Goal: Task Accomplishment & Management: Manage account settings

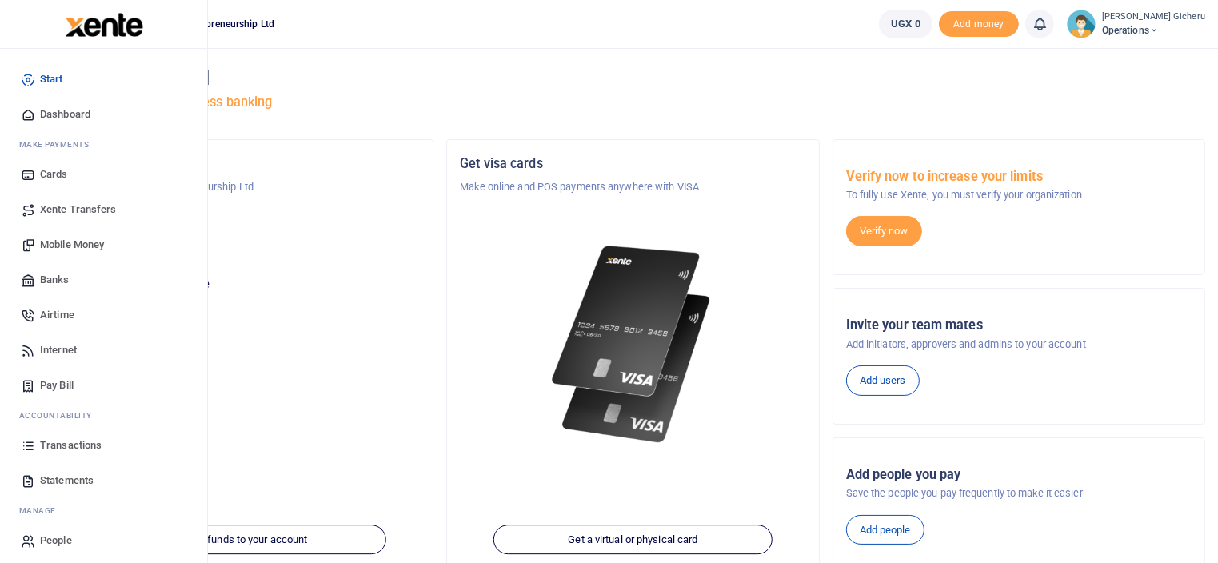
click at [76, 246] on span "Mobile Money" at bounding box center [72, 245] width 64 height 16
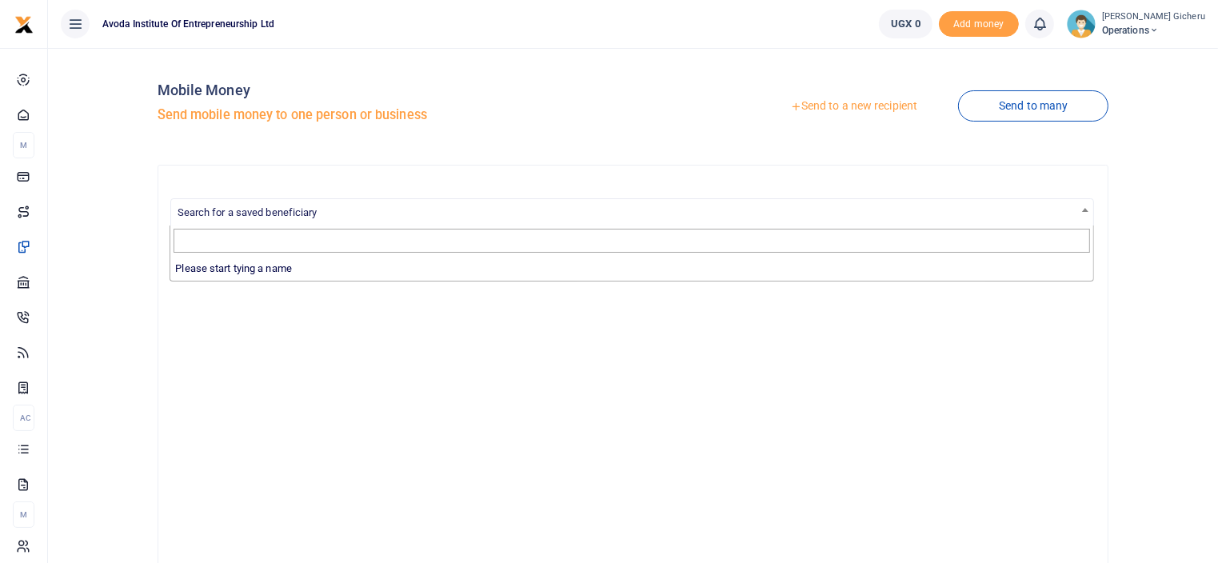
click at [320, 208] on span "Search for a saved beneficiary" at bounding box center [632, 211] width 923 height 25
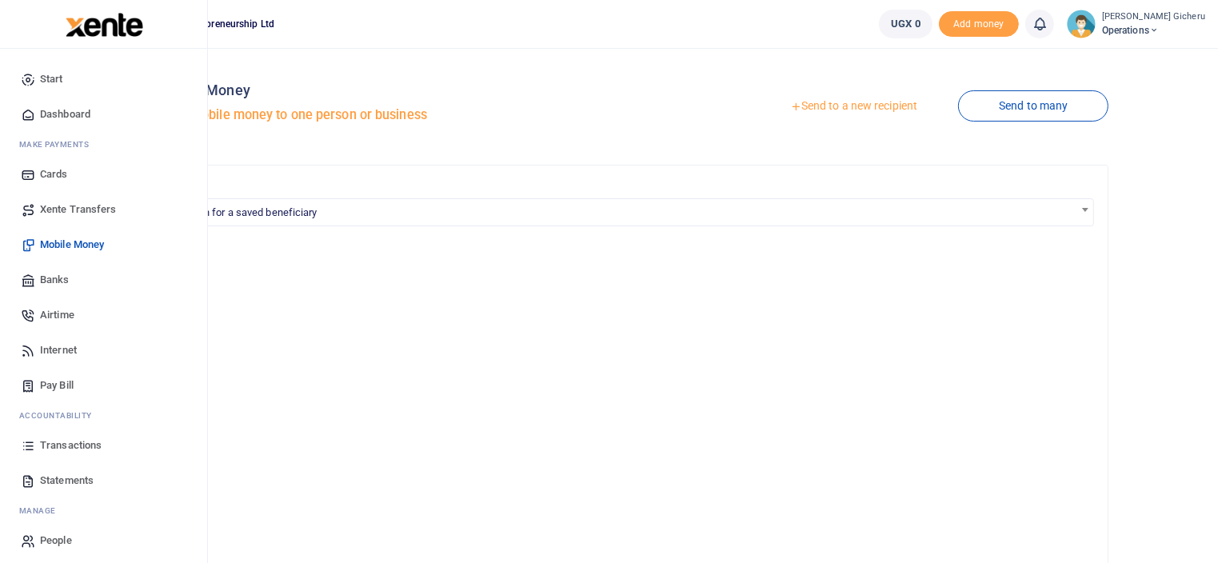
click at [51, 111] on span "Dashboard" at bounding box center [65, 114] width 50 height 16
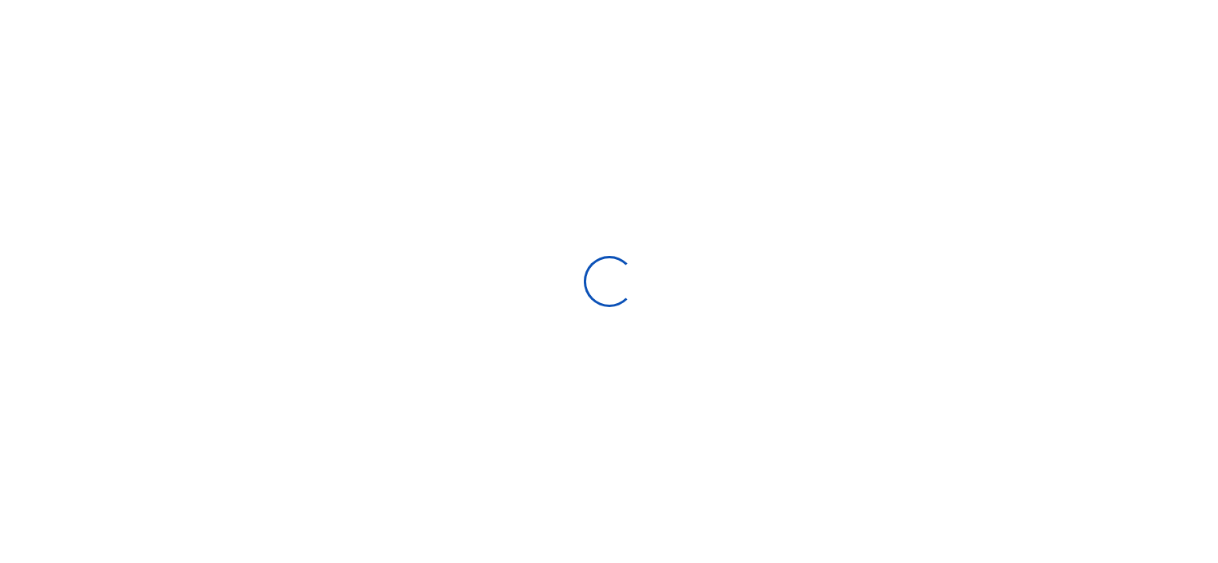
scroll to position [238, 238]
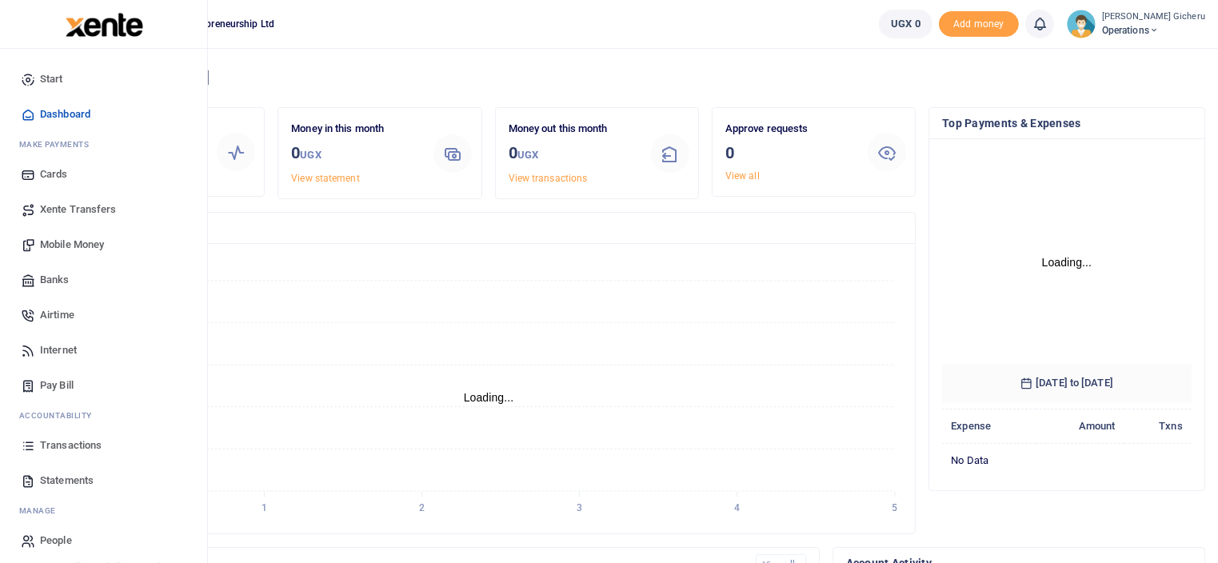
click at [33, 78] on icon at bounding box center [28, 79] width 14 height 14
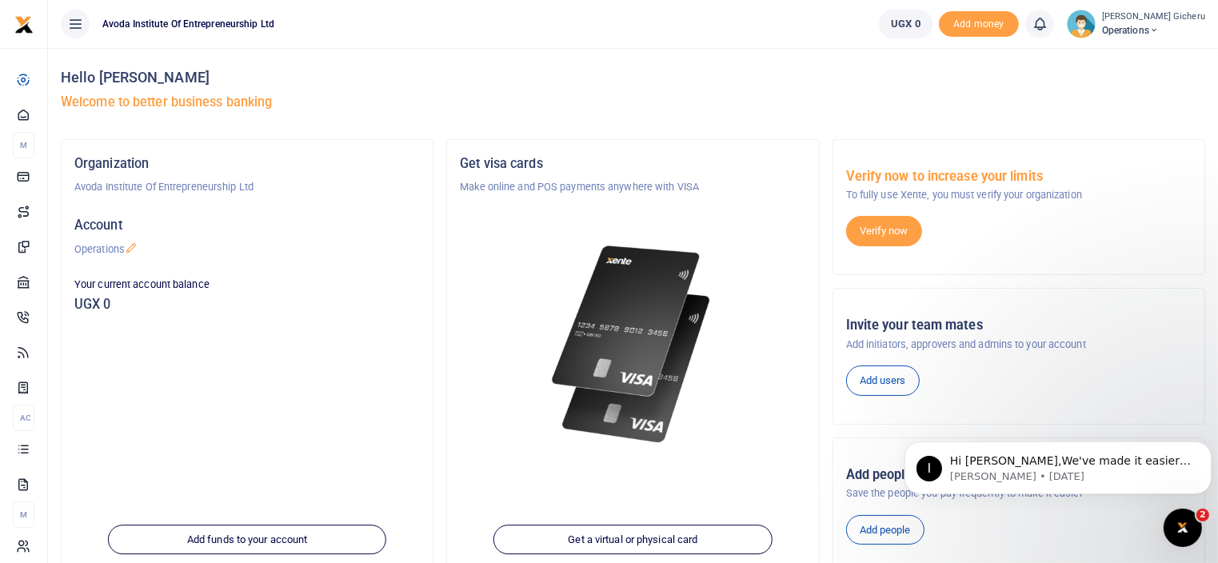
click at [80, 25] on icon at bounding box center [75, 24] width 16 height 18
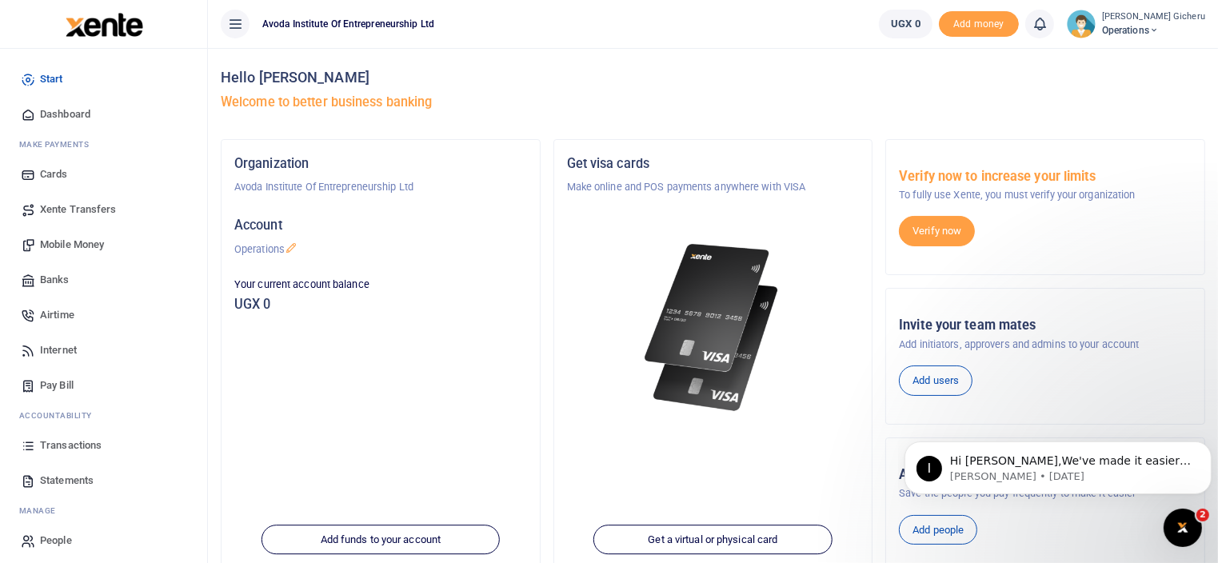
click at [229, 27] on icon at bounding box center [235, 24] width 16 height 18
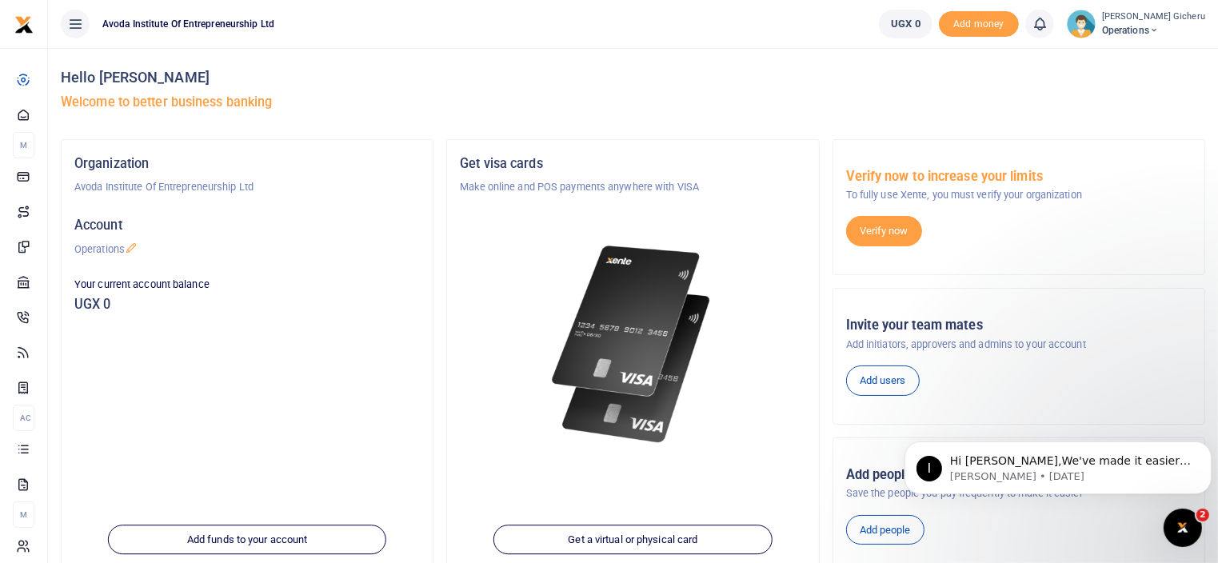
click at [83, 27] on icon at bounding box center [75, 24] width 16 height 18
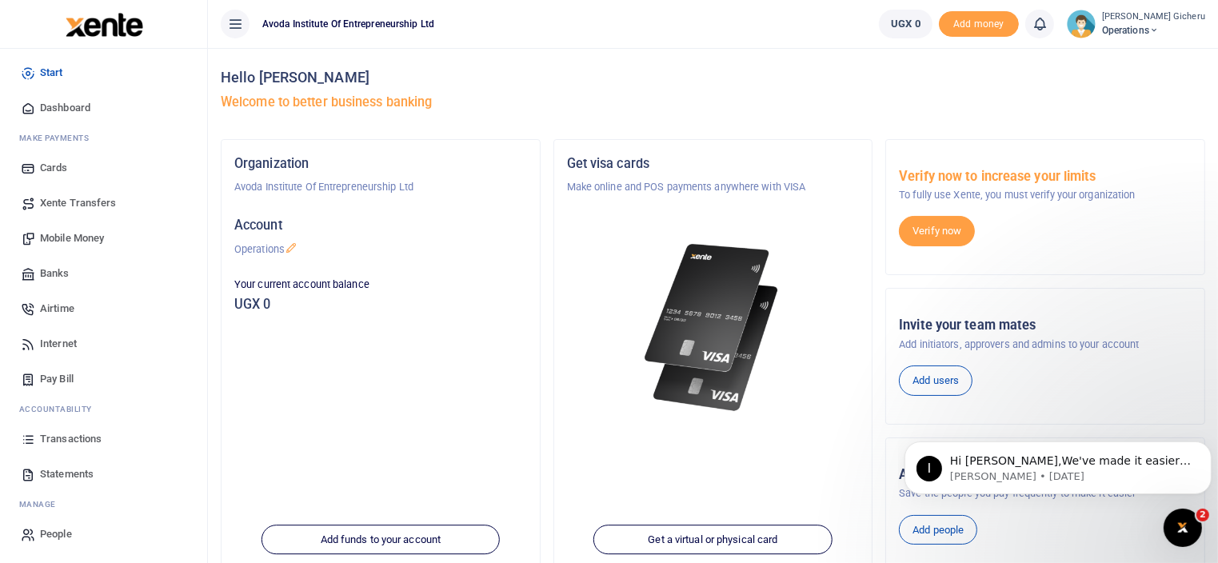
click at [1175, 525] on icon "Open Intercom Messenger" at bounding box center [1182, 527] width 26 height 26
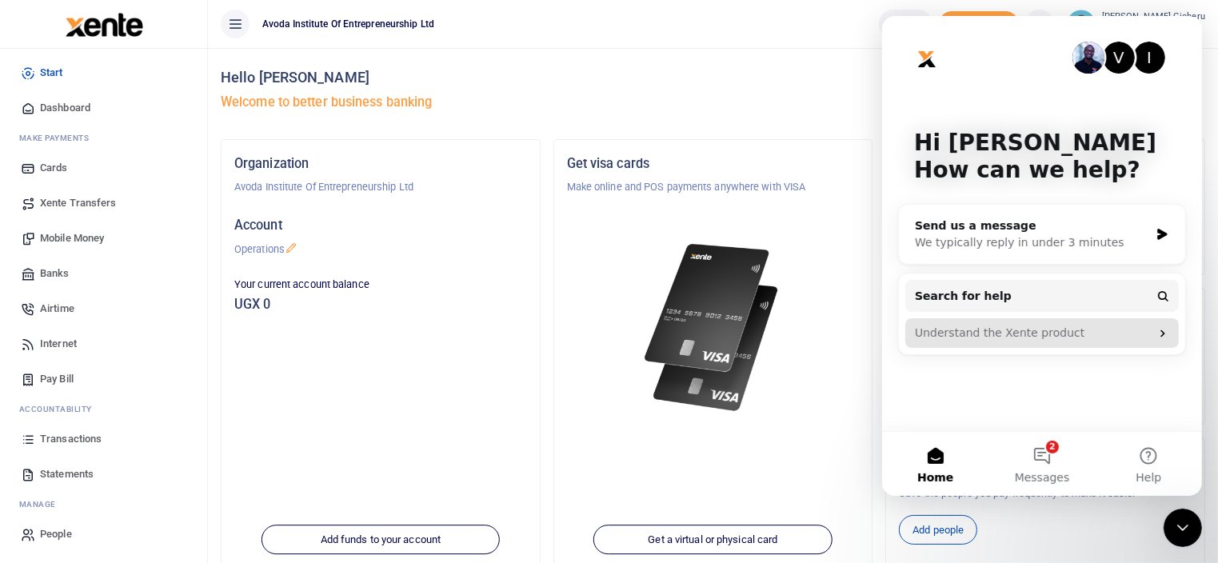
click at [1077, 335] on div "Understand the Xente product" at bounding box center [1031, 333] width 235 height 17
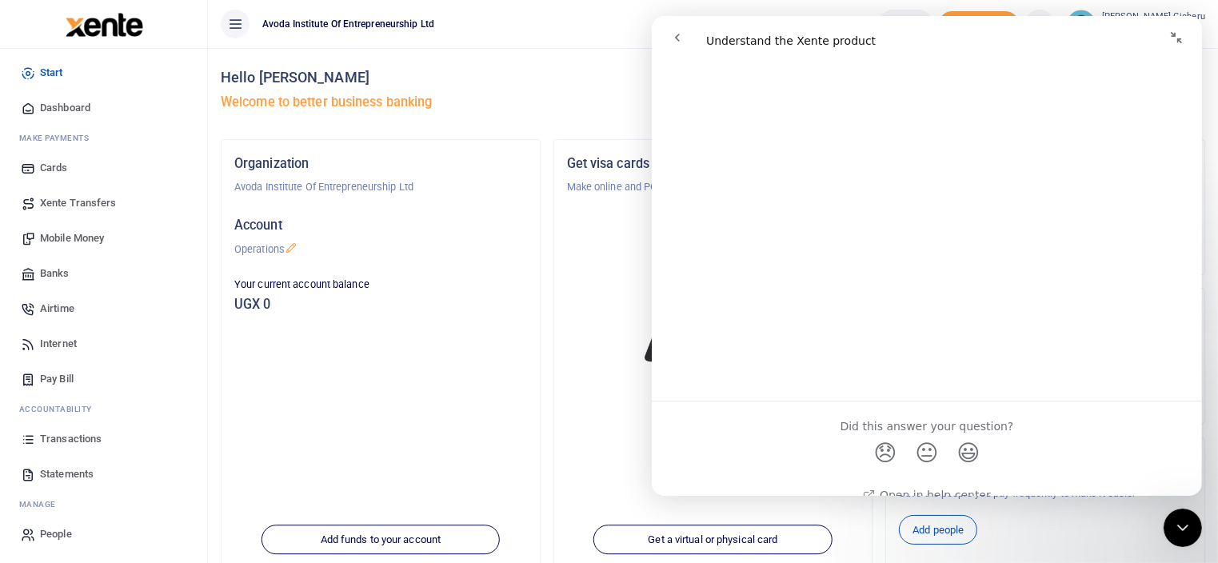
scroll to position [685, 0]
click at [1170, 37] on icon "Collapse window" at bounding box center [1175, 37] width 13 height 13
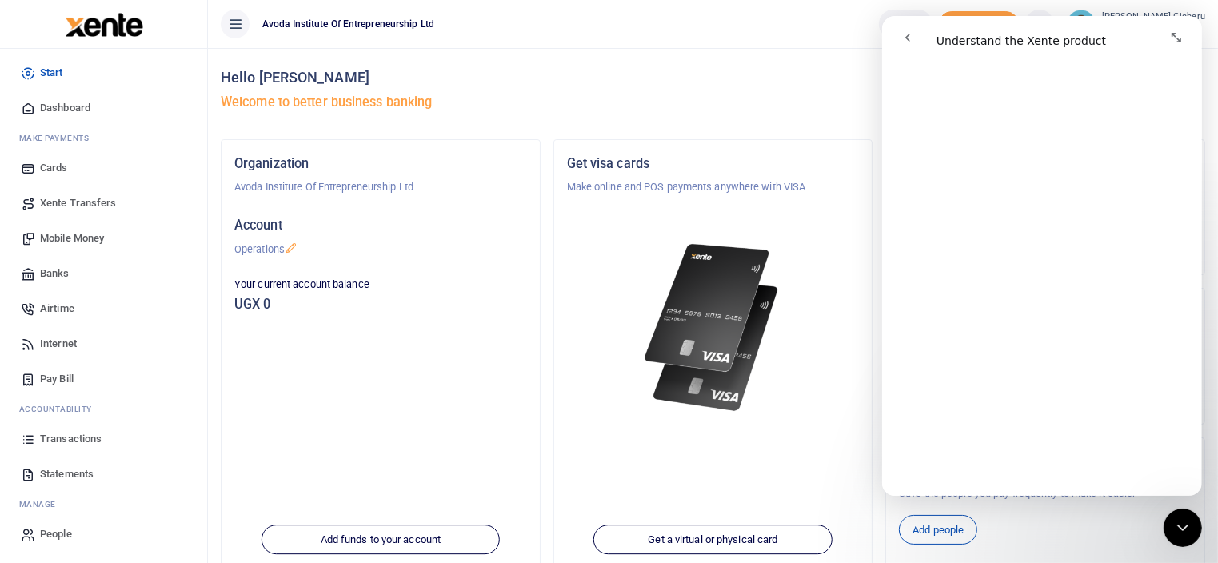
click at [904, 38] on icon "go back" at bounding box center [907, 37] width 13 height 13
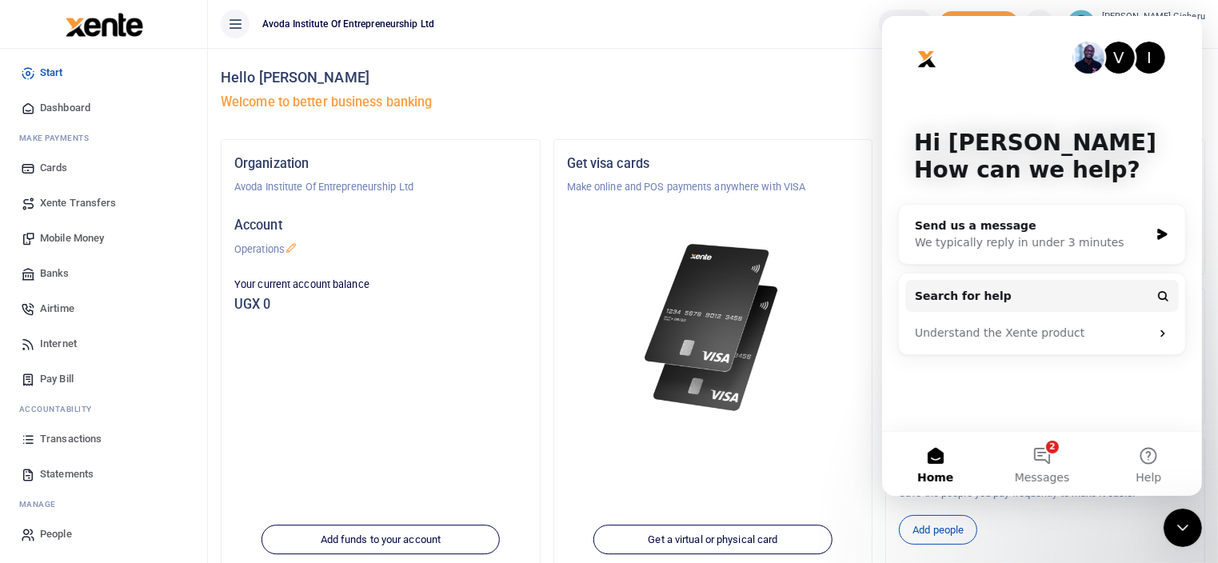
click at [569, 80] on h4 "Hello Jane Nyambura Gicheru" at bounding box center [713, 78] width 985 height 18
click at [1185, 526] on icon "Close Intercom Messenger" at bounding box center [1182, 527] width 11 height 6
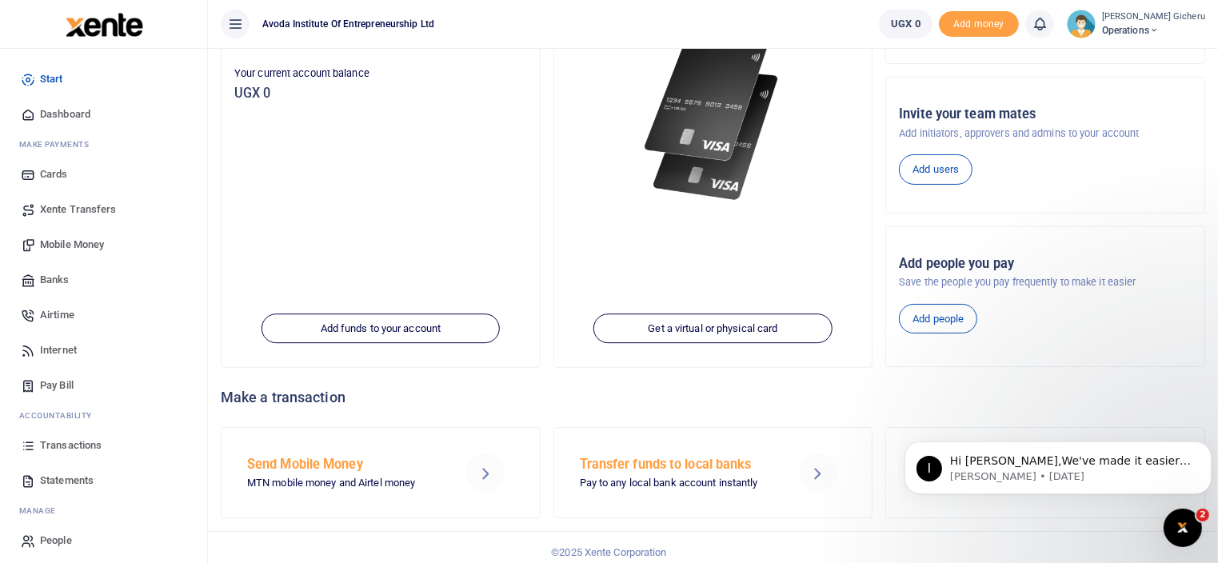
scroll to position [0, 0]
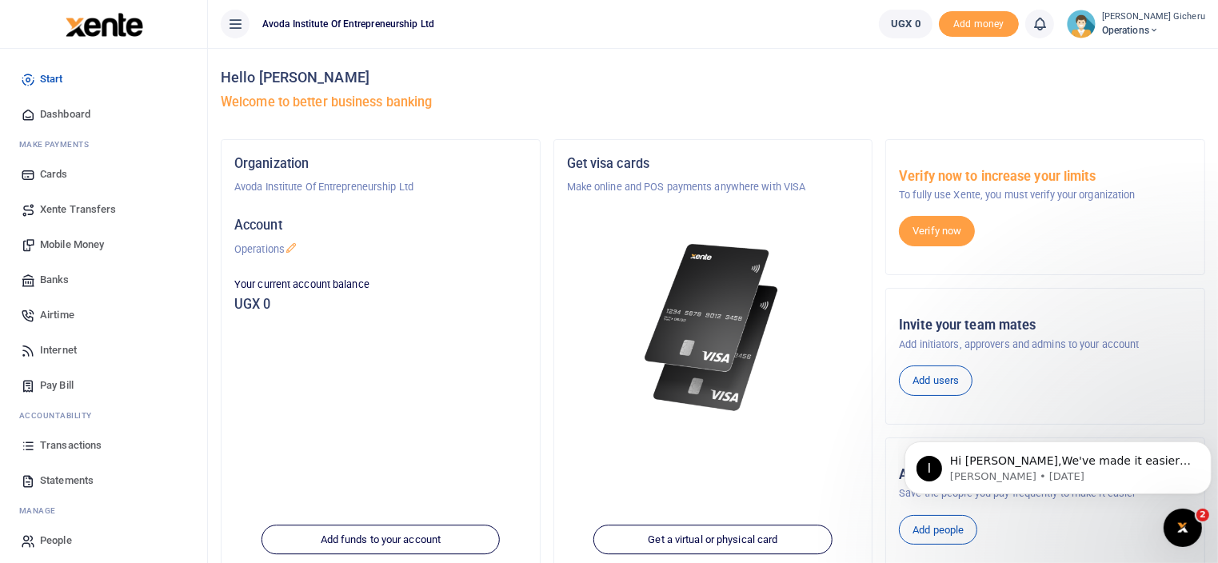
click at [1159, 31] on icon at bounding box center [1154, 30] width 10 height 11
click at [1099, 114] on link "Applications" at bounding box center [1122, 117] width 140 height 22
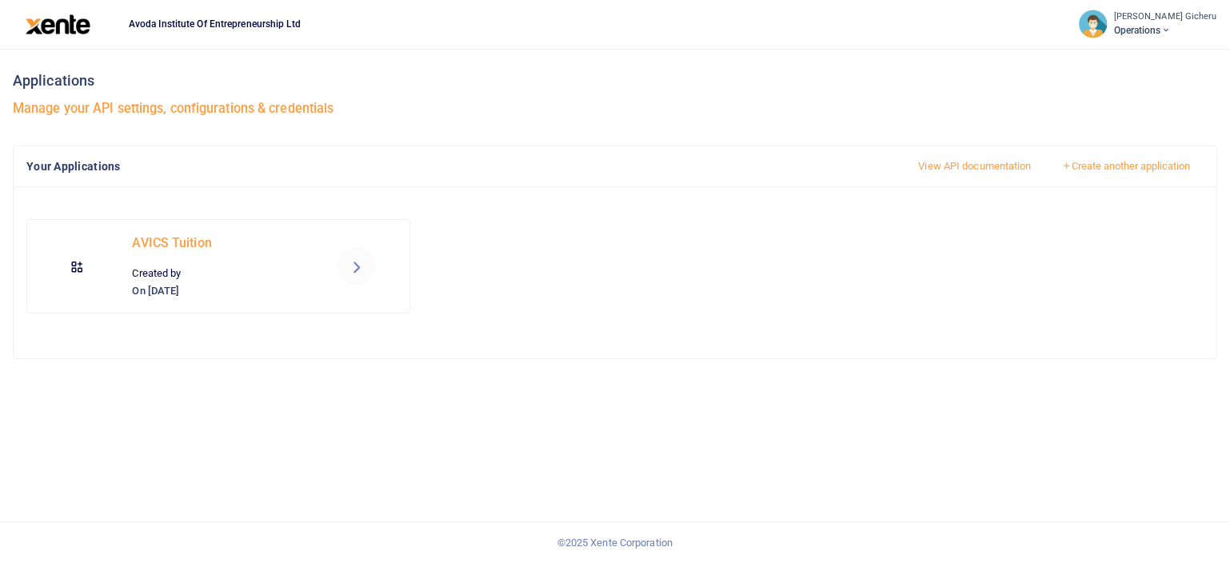
click at [359, 264] on icon at bounding box center [356, 266] width 19 height 19
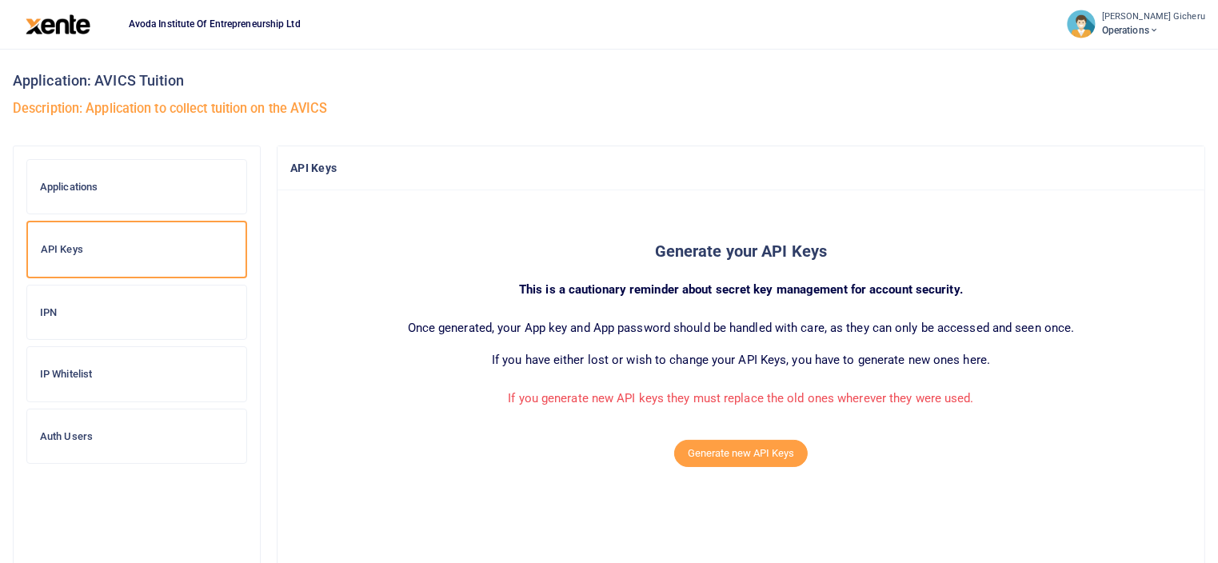
click at [88, 315] on h6 "IPN" at bounding box center [137, 312] width 194 height 13
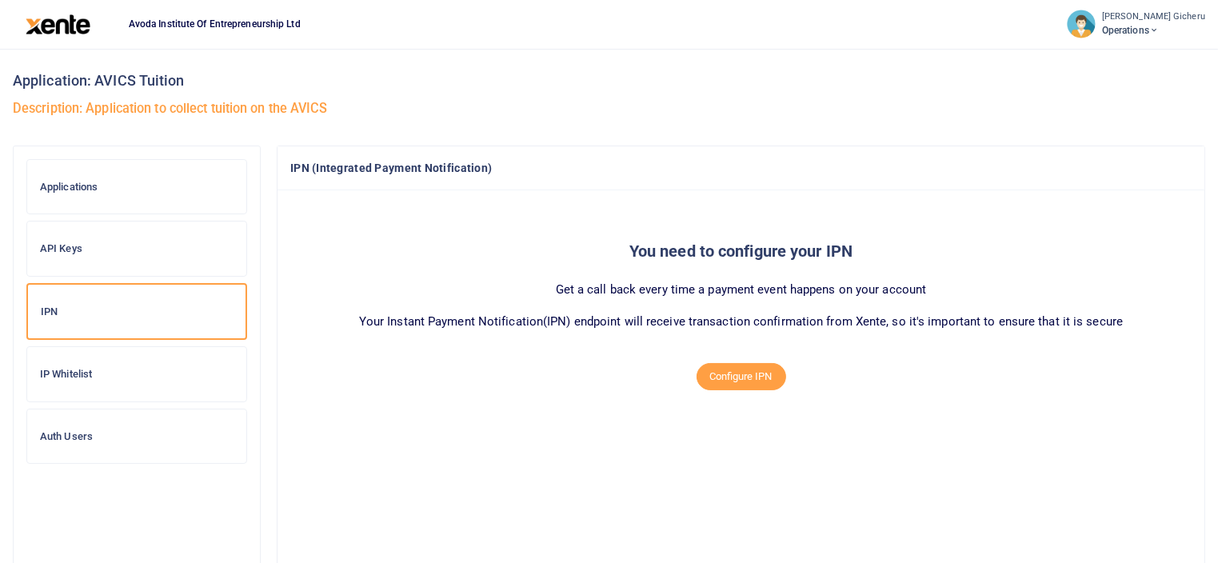
click at [63, 371] on h6 "IP Whitelist" at bounding box center [137, 374] width 194 height 13
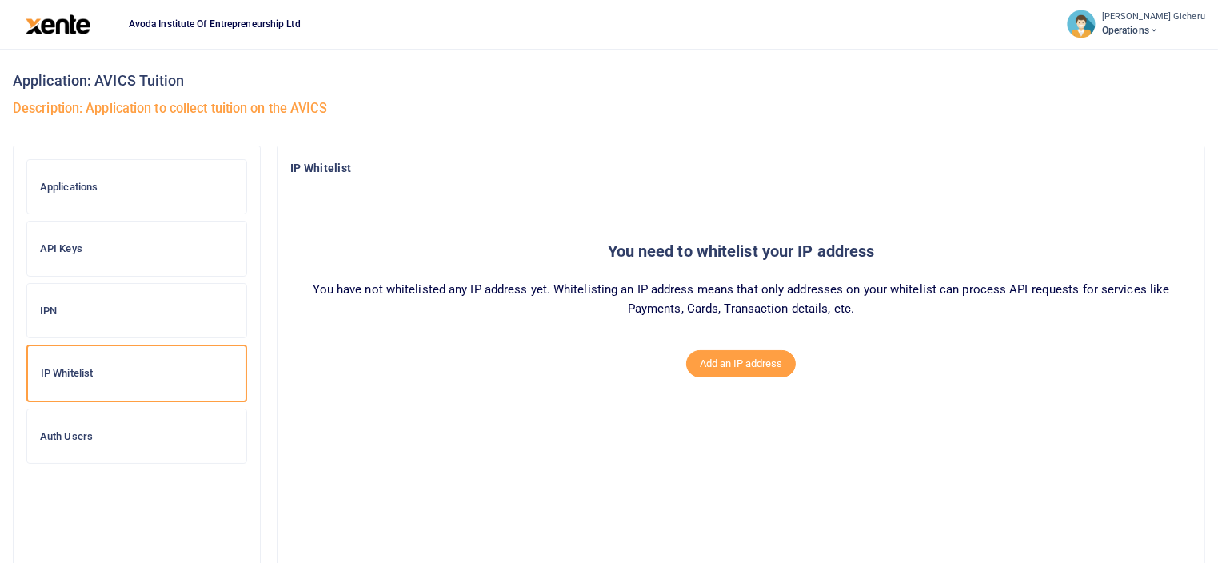
click at [65, 436] on h6 "Auth Users" at bounding box center [137, 436] width 194 height 13
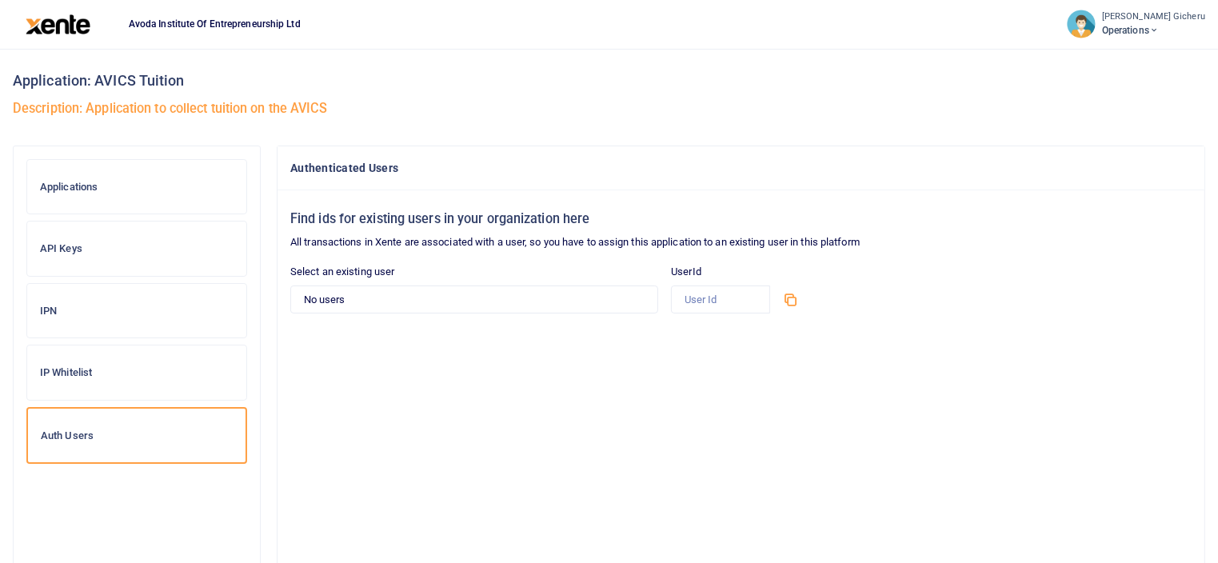
click at [90, 189] on h6 "Applications" at bounding box center [137, 187] width 194 height 13
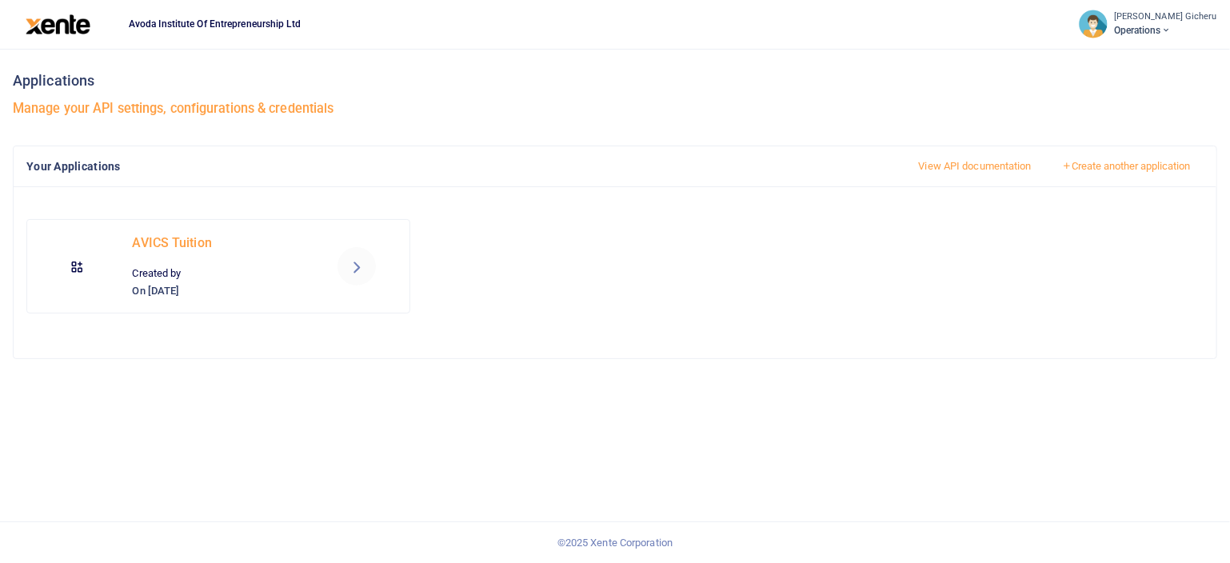
click at [360, 266] on icon at bounding box center [356, 266] width 19 height 19
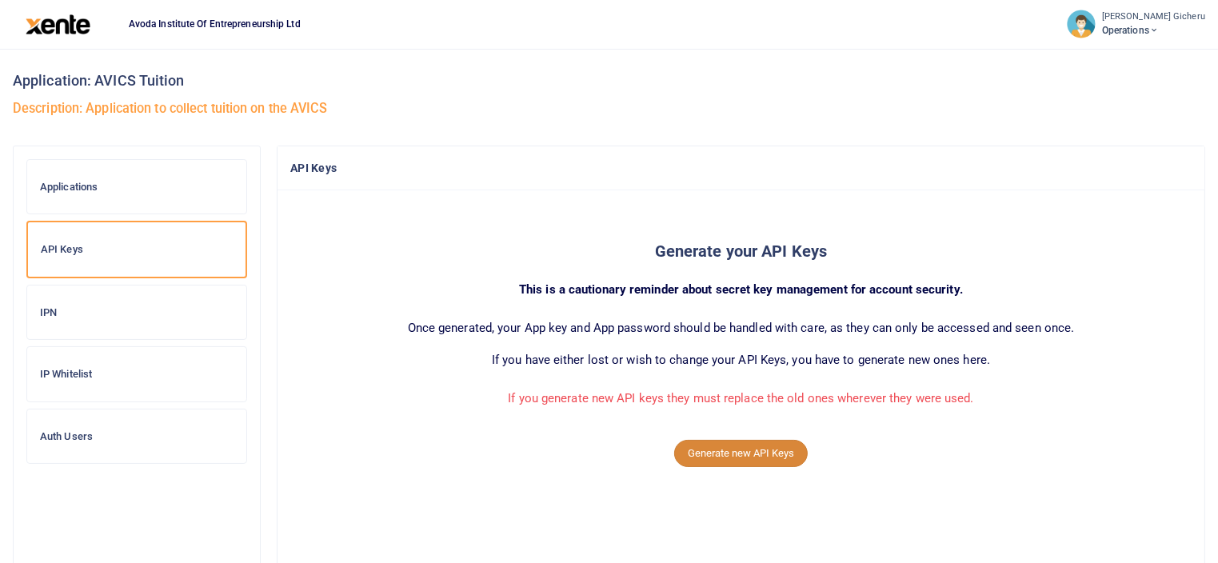
click at [736, 455] on button "Generate new API Keys" at bounding box center [741, 453] width 134 height 27
click at [741, 457] on button "Generate new API Keys" at bounding box center [741, 453] width 134 height 27
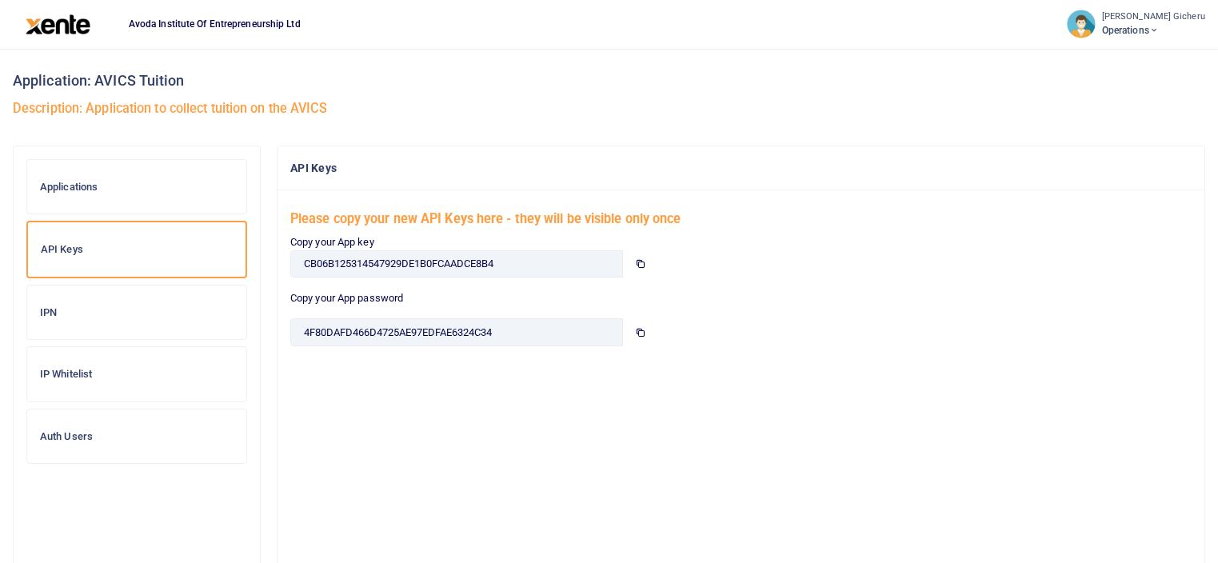
click at [637, 264] on icon at bounding box center [640, 263] width 10 height 10
click at [640, 336] on icon at bounding box center [640, 332] width 10 height 10
click at [109, 370] on h6 "IP Whitelist" at bounding box center [137, 374] width 194 height 13
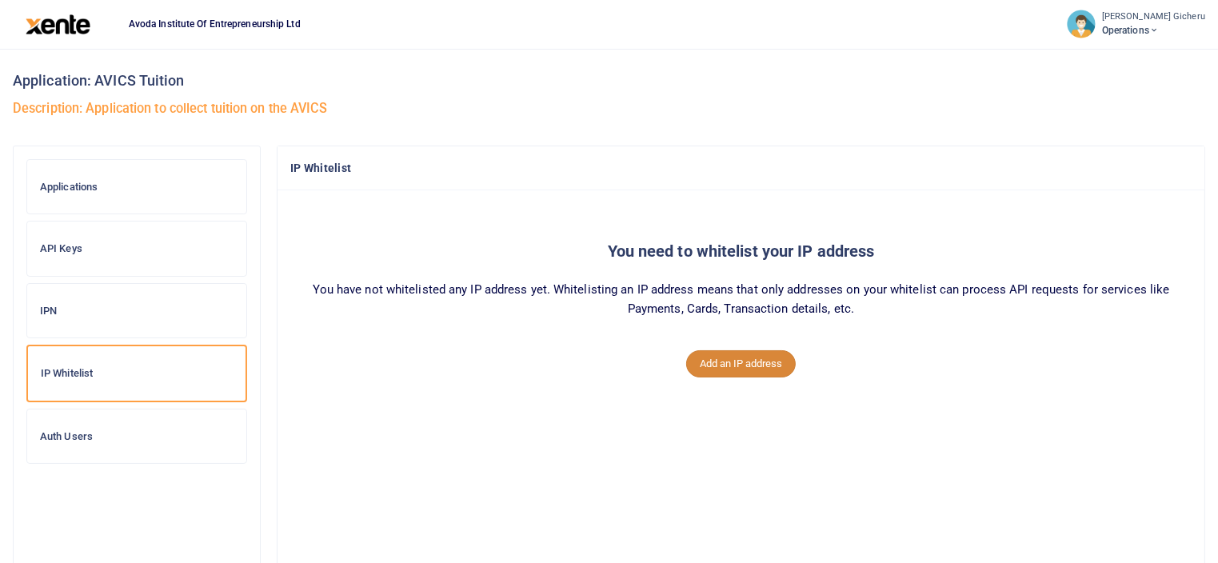
click at [717, 363] on button "Add an IP address" at bounding box center [741, 363] width 110 height 27
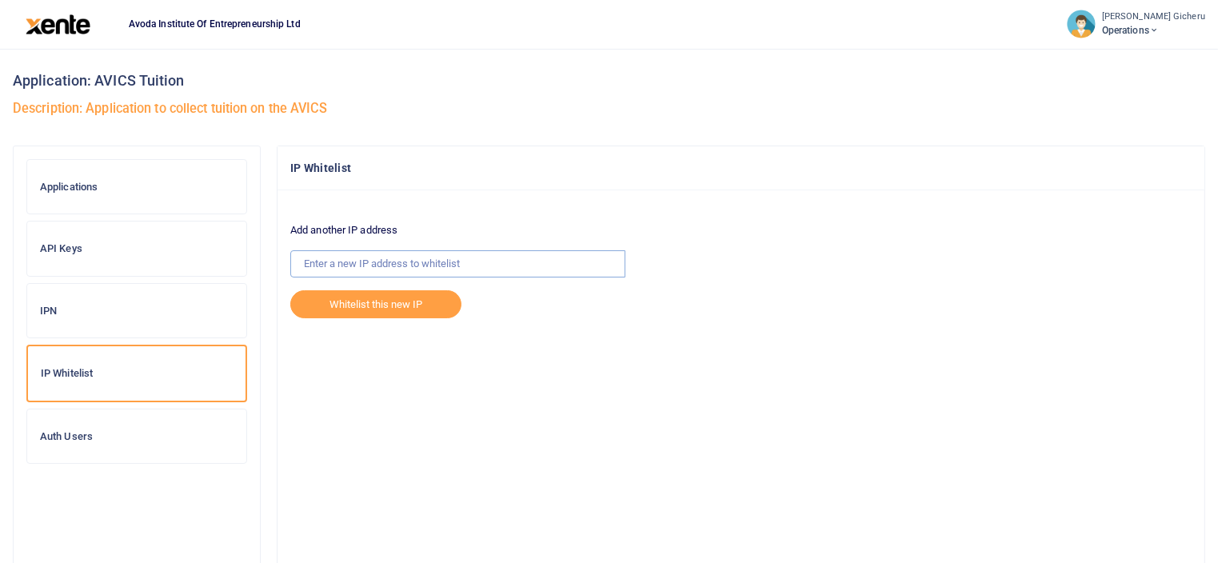
click at [470, 266] on input "text" at bounding box center [457, 263] width 335 height 27
type input "1"
paste input "[TECHNICAL_ID]"
type input "[TECHNICAL_ID]"
click at [374, 306] on button "Whitelist this new IP" at bounding box center [375, 303] width 171 height 27
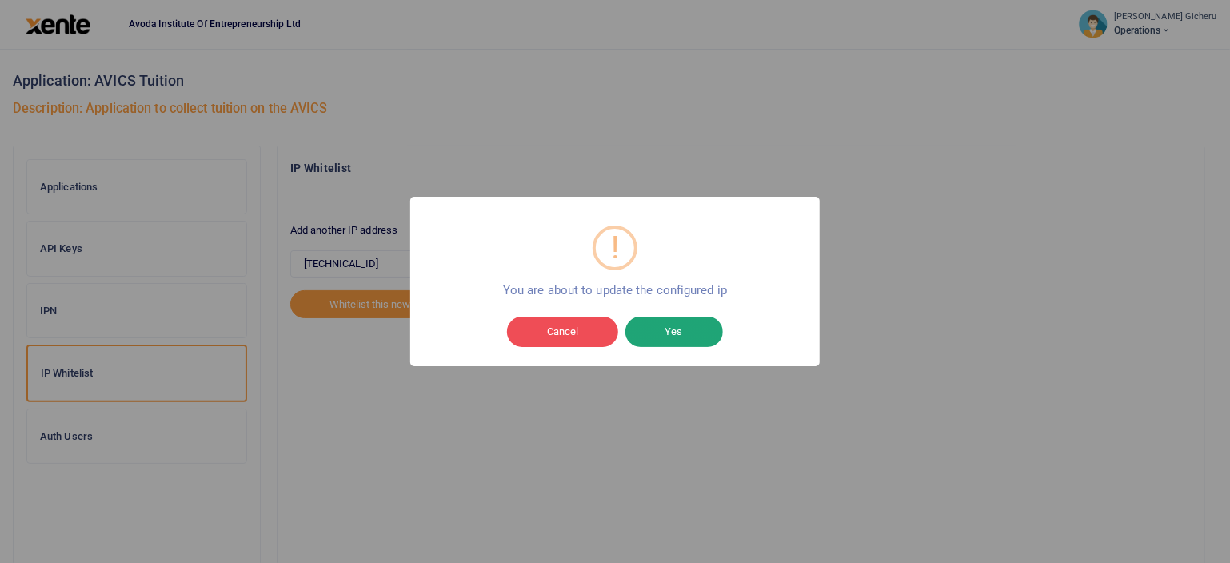
click at [661, 337] on button "Yes" at bounding box center [674, 332] width 98 height 30
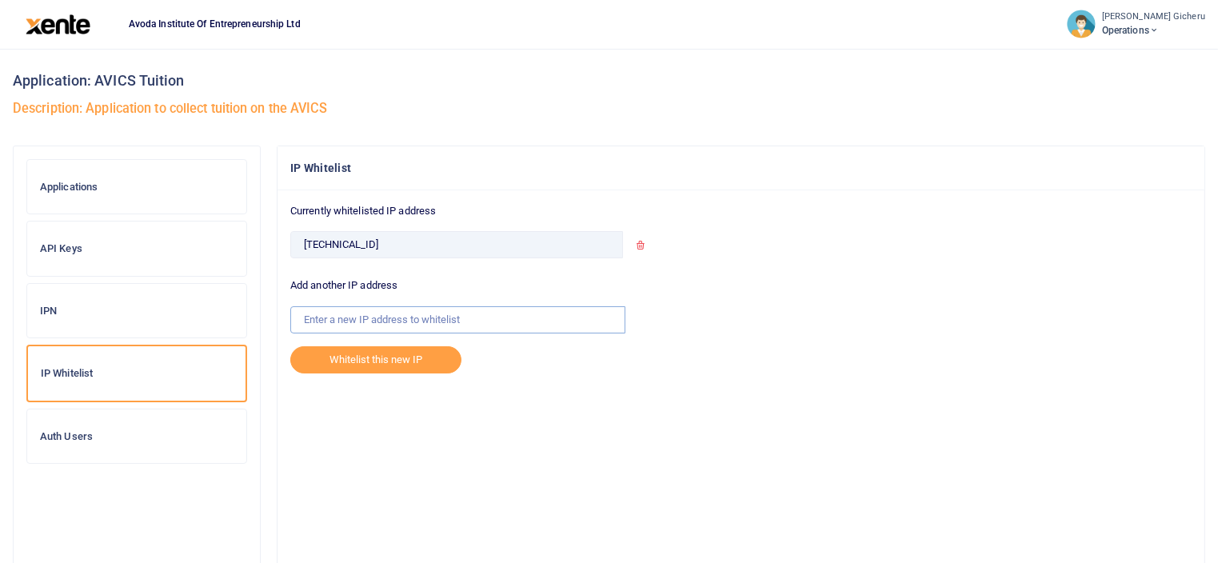
click at [469, 319] on input "text" at bounding box center [457, 319] width 335 height 27
paste input "127.0.0.1"
type input "127.0.0.1"
click at [359, 358] on button "Whitelist this new IP" at bounding box center [375, 359] width 171 height 27
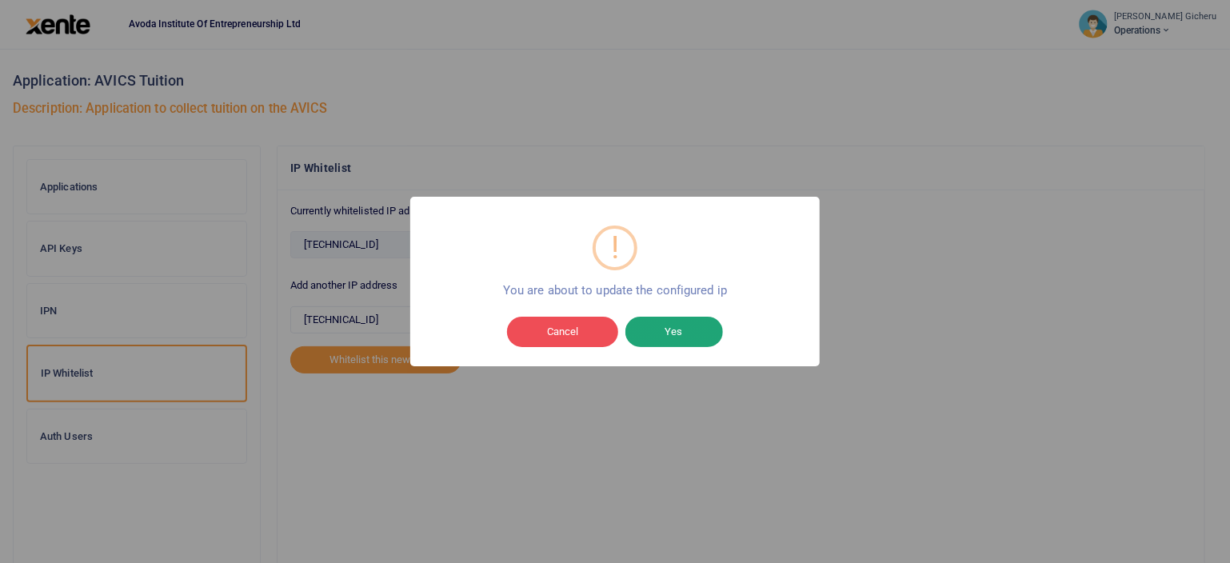
click at [677, 327] on button "Yes" at bounding box center [674, 332] width 98 height 30
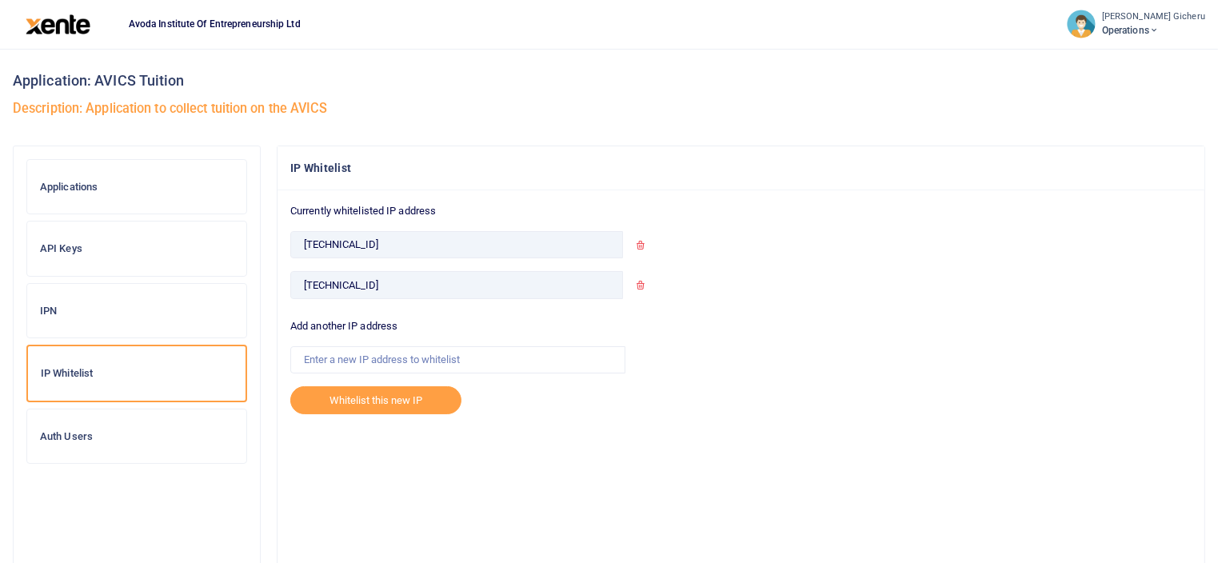
click at [99, 313] on h6 "IPN" at bounding box center [137, 311] width 194 height 13
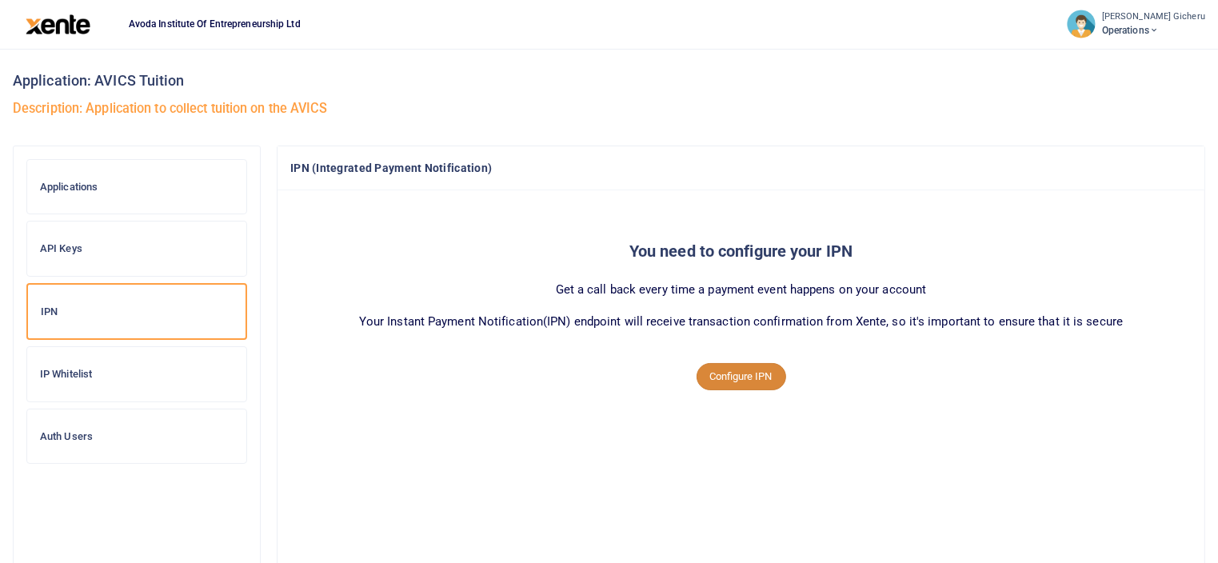
click at [733, 380] on button "Configure IPN" at bounding box center [742, 376] width 90 height 27
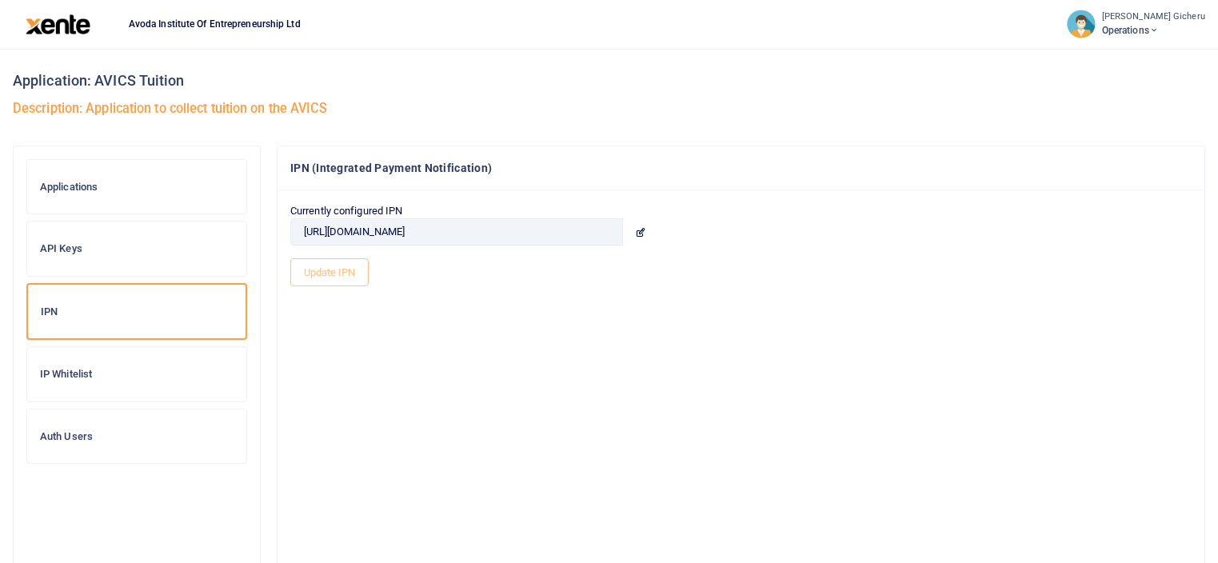
click at [641, 233] on icon at bounding box center [640, 232] width 10 height 10
click at [513, 264] on div "Currently configured IPN [URL][DOMAIN_NAME] Update IPN" at bounding box center [740, 244] width 901 height 83
click at [59, 245] on h6 "API Keys" at bounding box center [137, 248] width 194 height 13
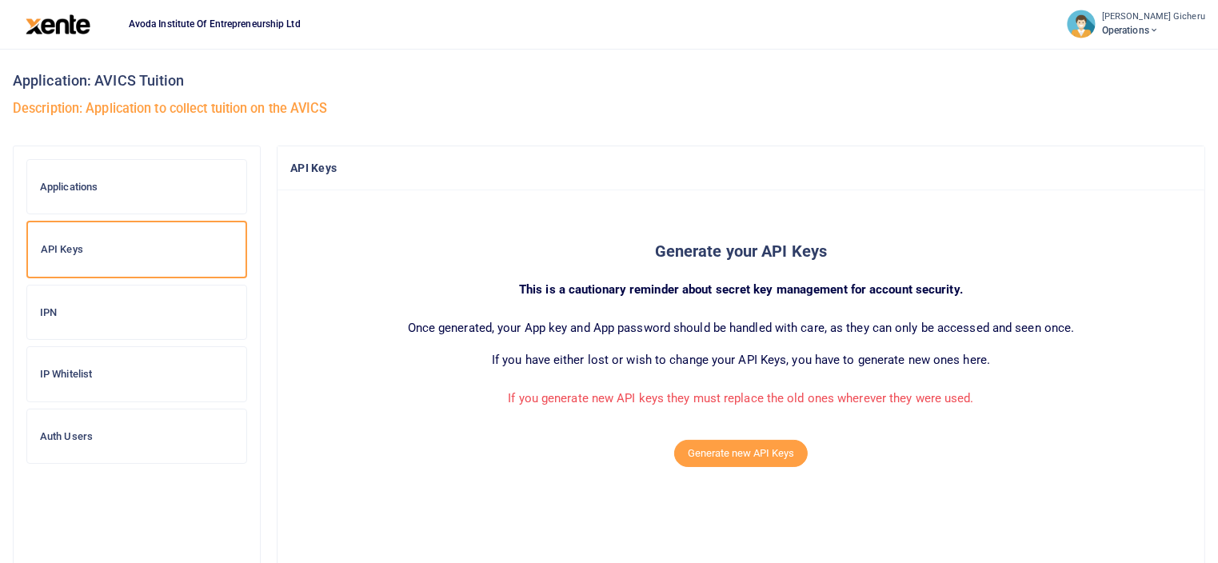
click at [100, 193] on div "Applications" at bounding box center [136, 187] width 219 height 54
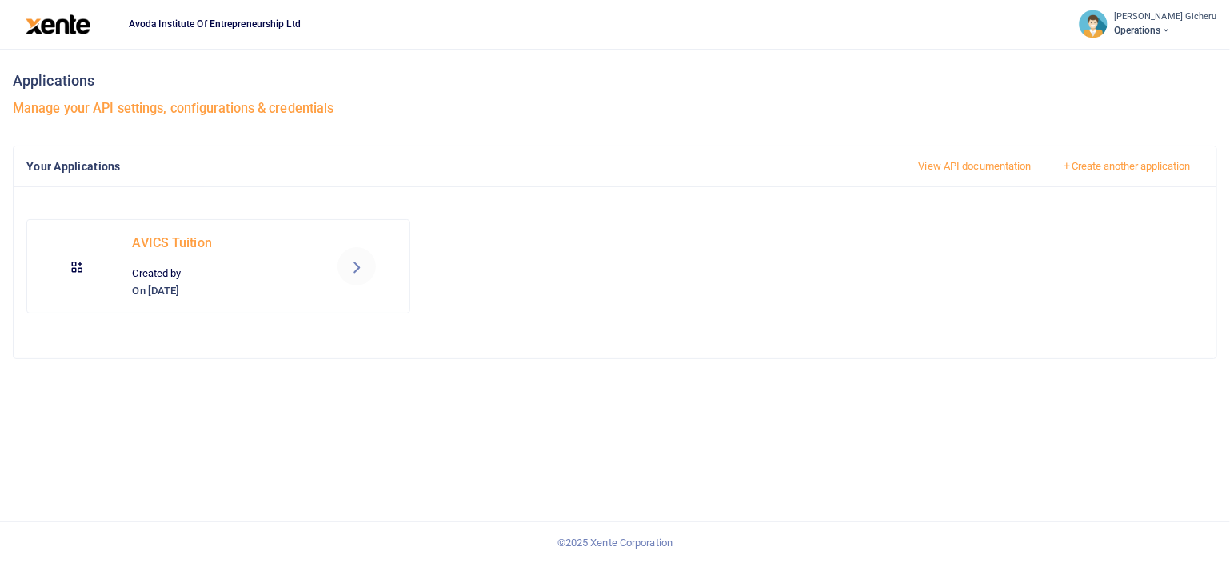
click at [74, 263] on icon at bounding box center [77, 266] width 14 height 14
click at [960, 166] on link "View API documentation" at bounding box center [975, 166] width 140 height 27
